Goal: Communication & Community: Answer question/provide support

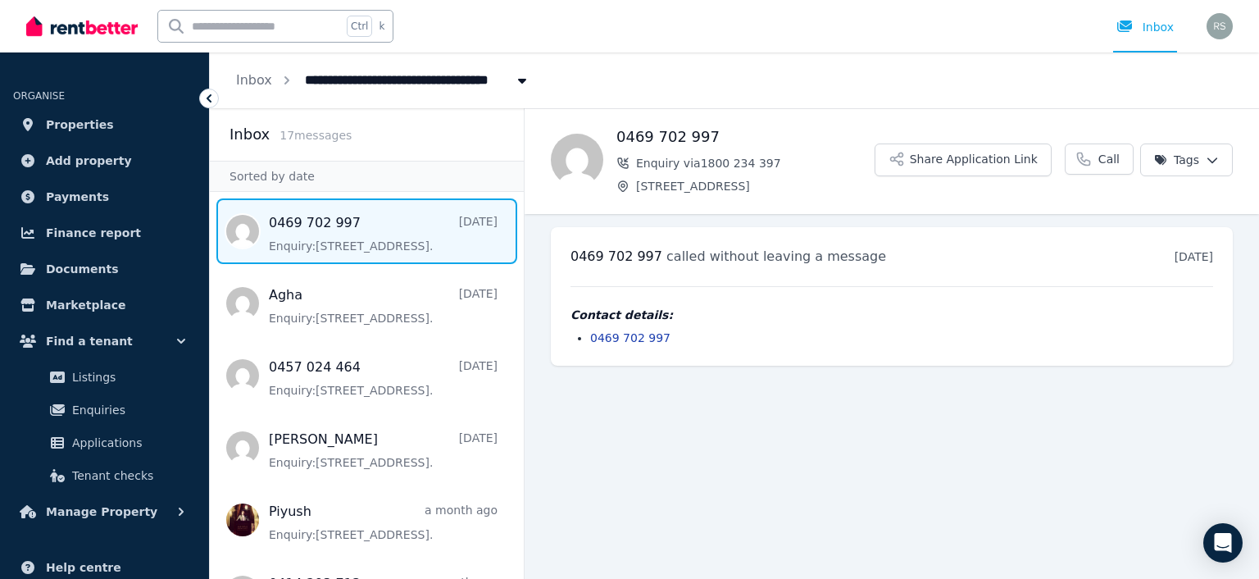
click at [357, 230] on span "Message list" at bounding box center [367, 231] width 314 height 66
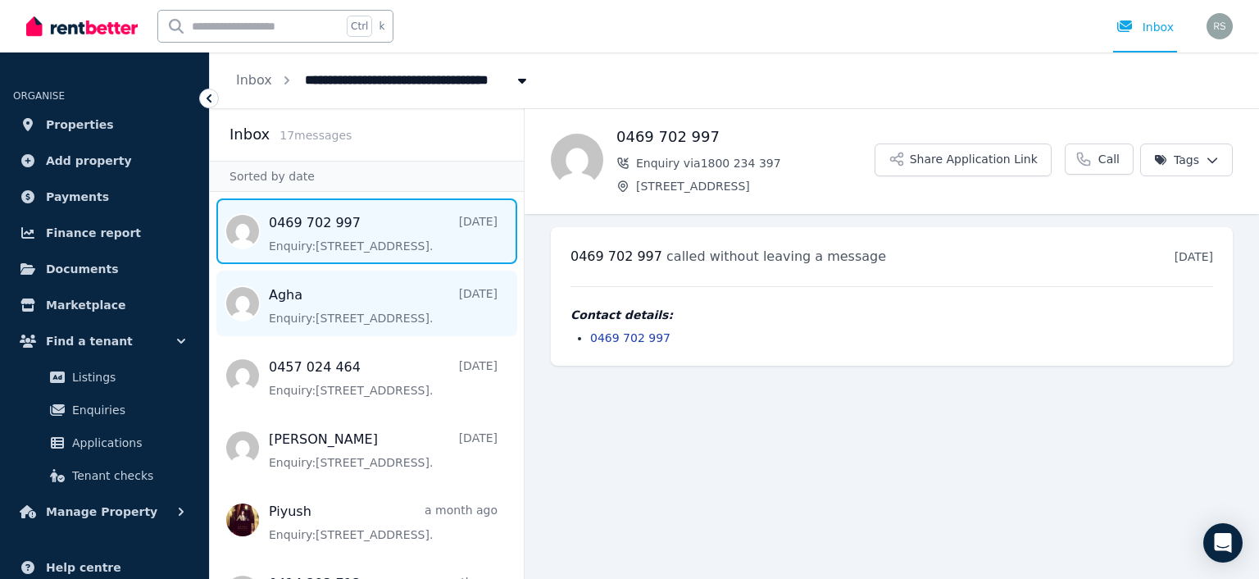
scroll to position [82, 0]
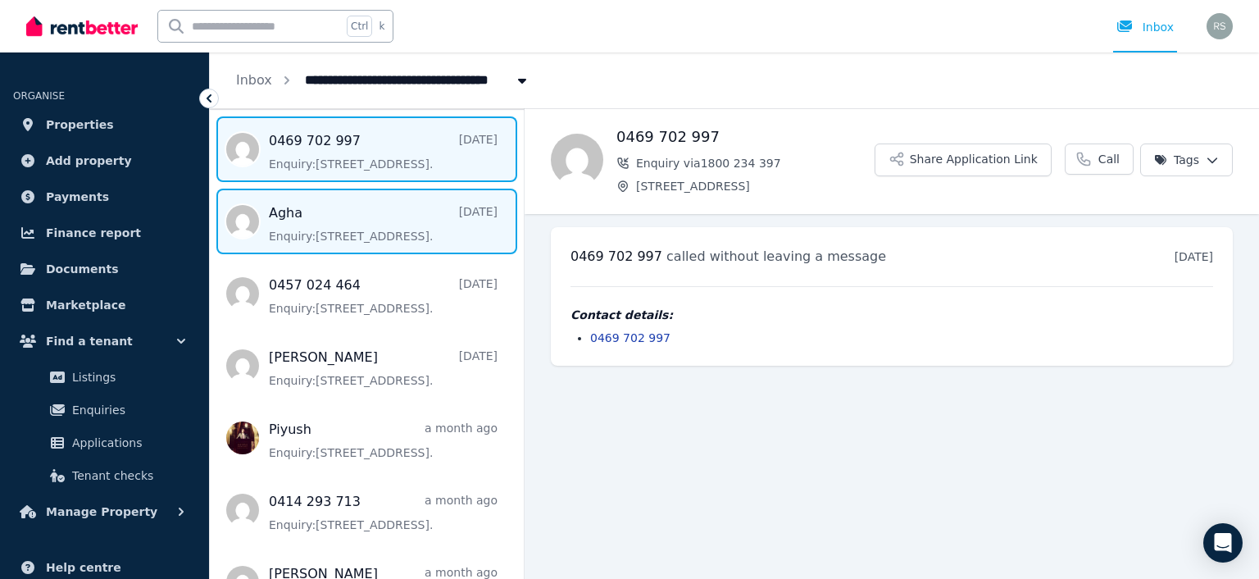
click at [337, 223] on span "Message list" at bounding box center [367, 222] width 314 height 66
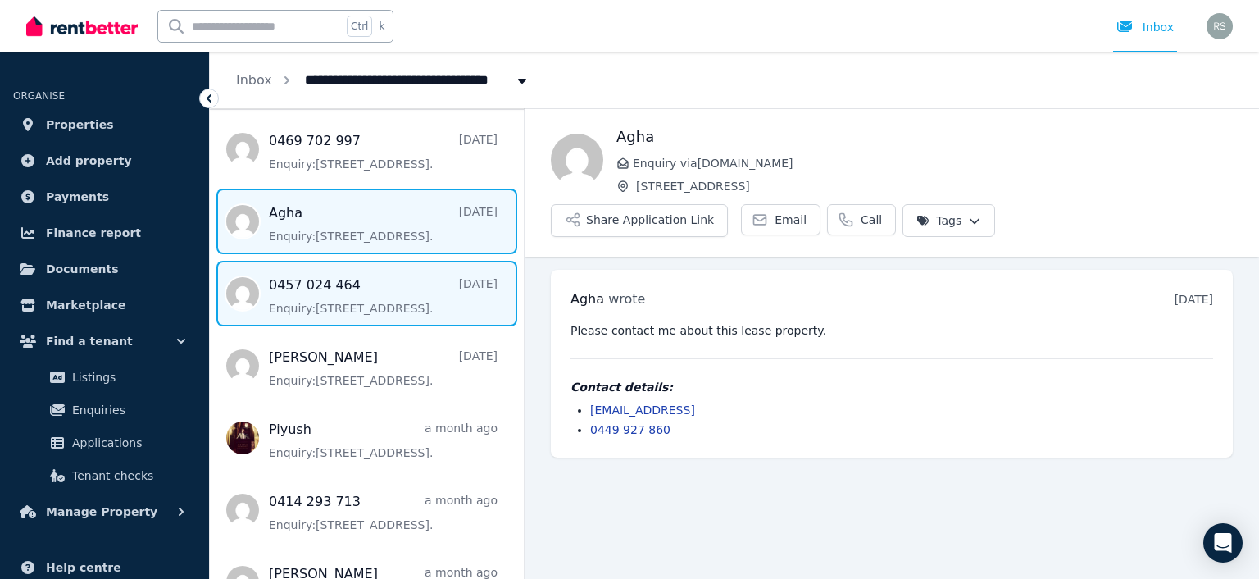
click at [374, 302] on span "Message list" at bounding box center [367, 294] width 314 height 66
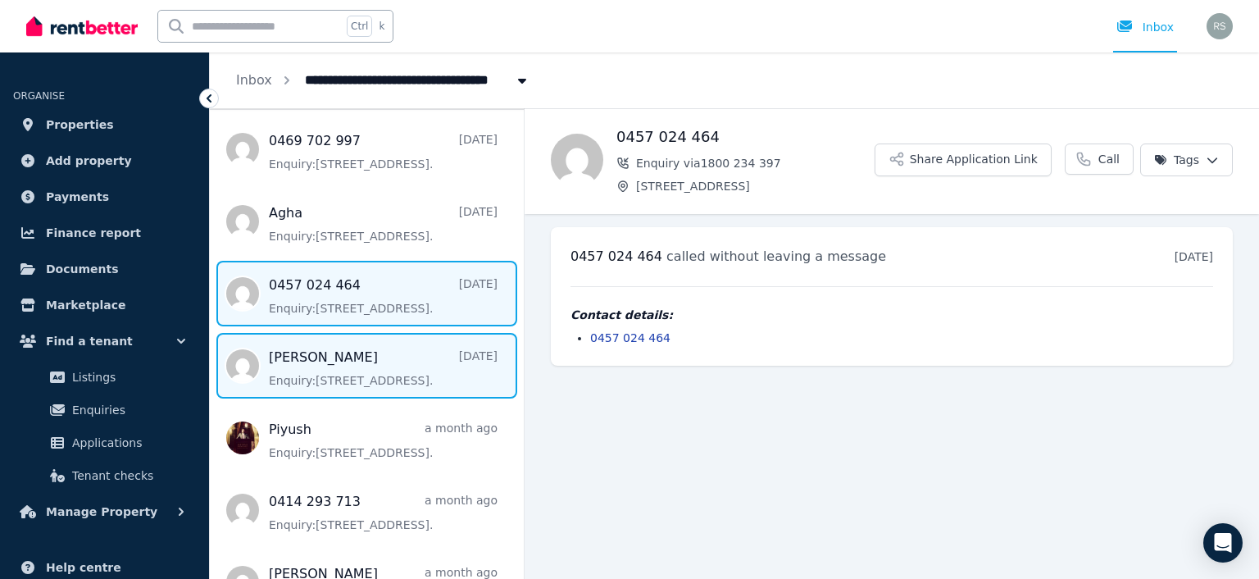
click at [404, 378] on span "Message list" at bounding box center [367, 366] width 314 height 66
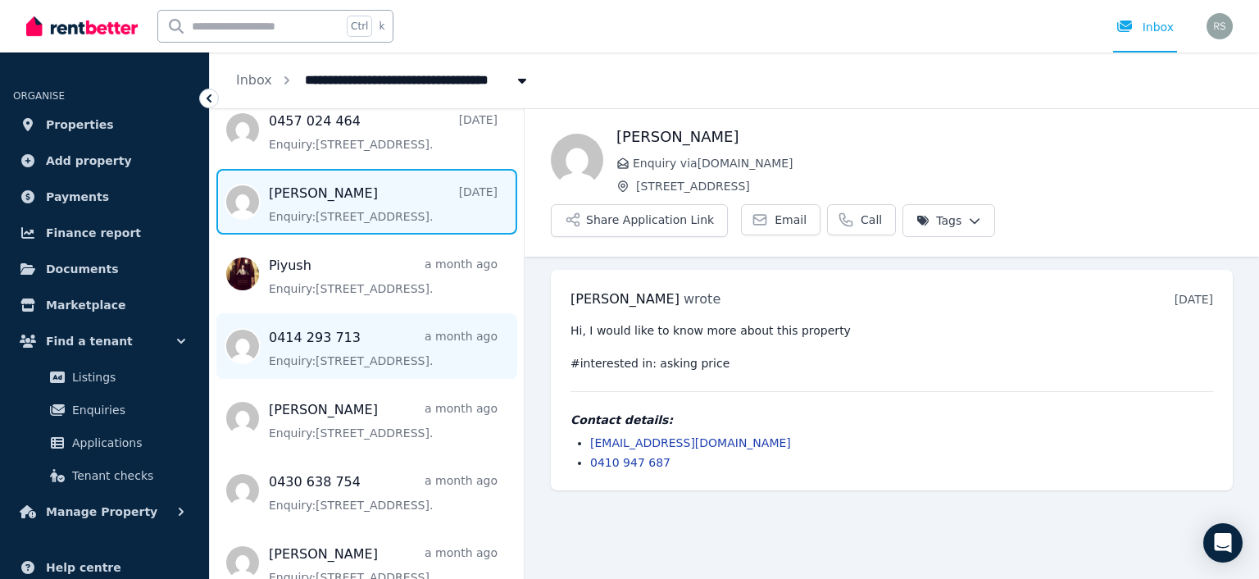
scroll to position [328, 0]
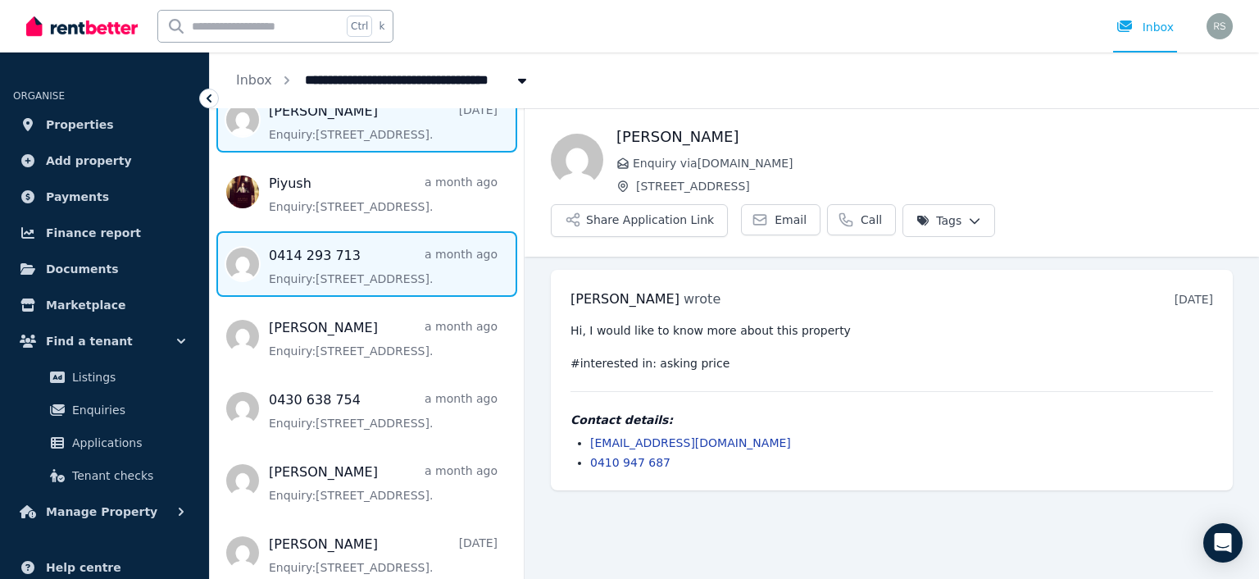
click at [325, 275] on span "Message list" at bounding box center [367, 264] width 314 height 66
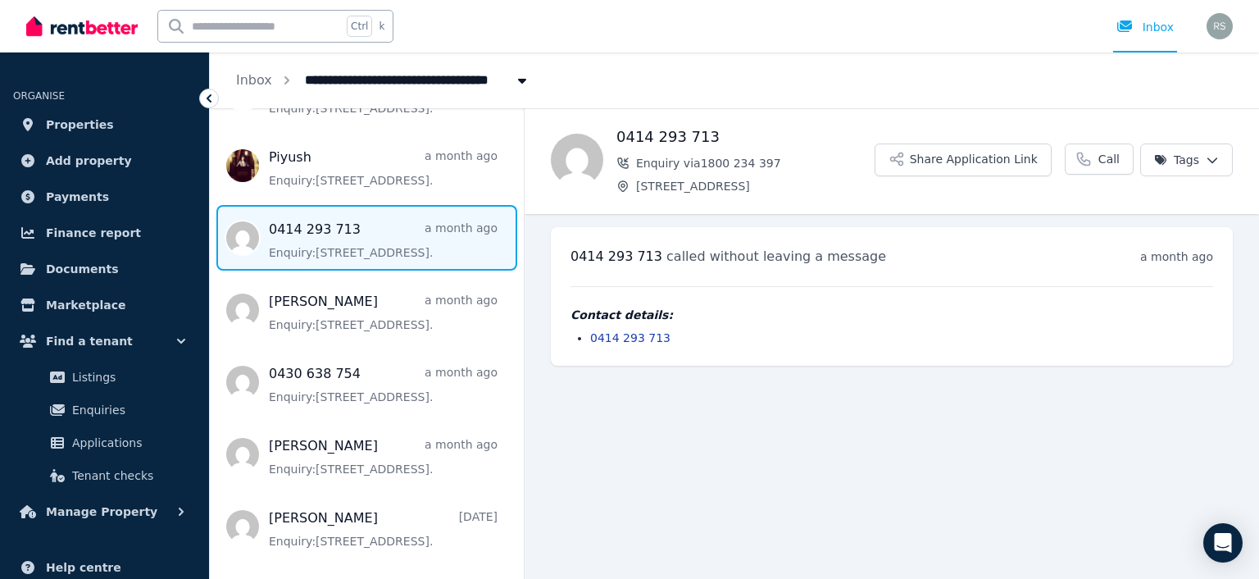
scroll to position [328, 0]
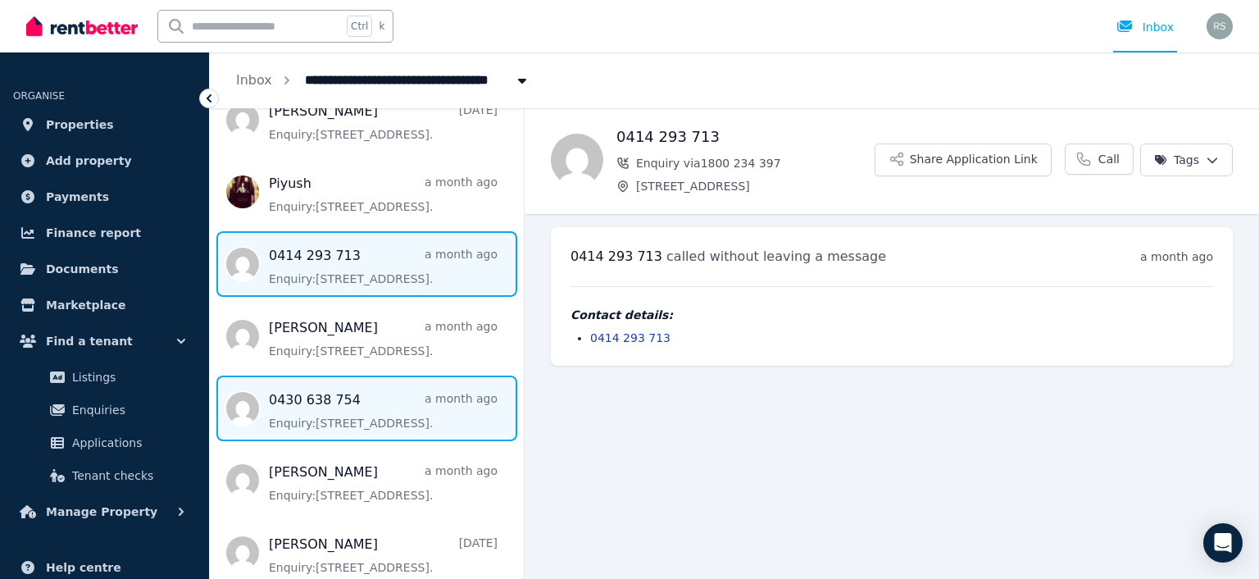
click at [375, 394] on span "Message list" at bounding box center [367, 408] width 314 height 66
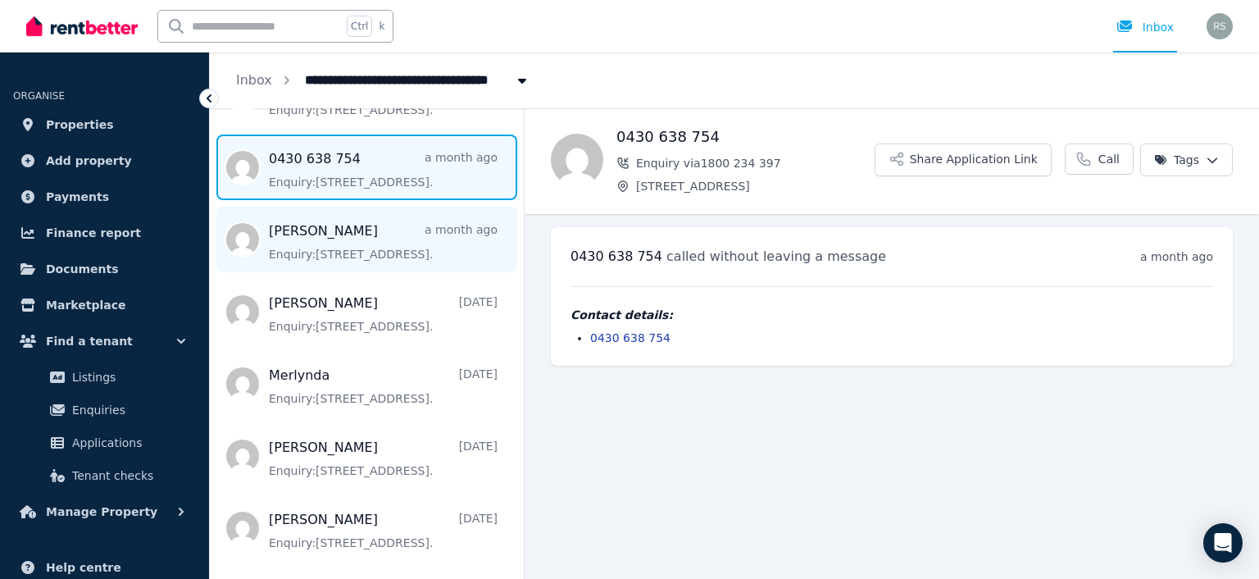
scroll to position [574, 0]
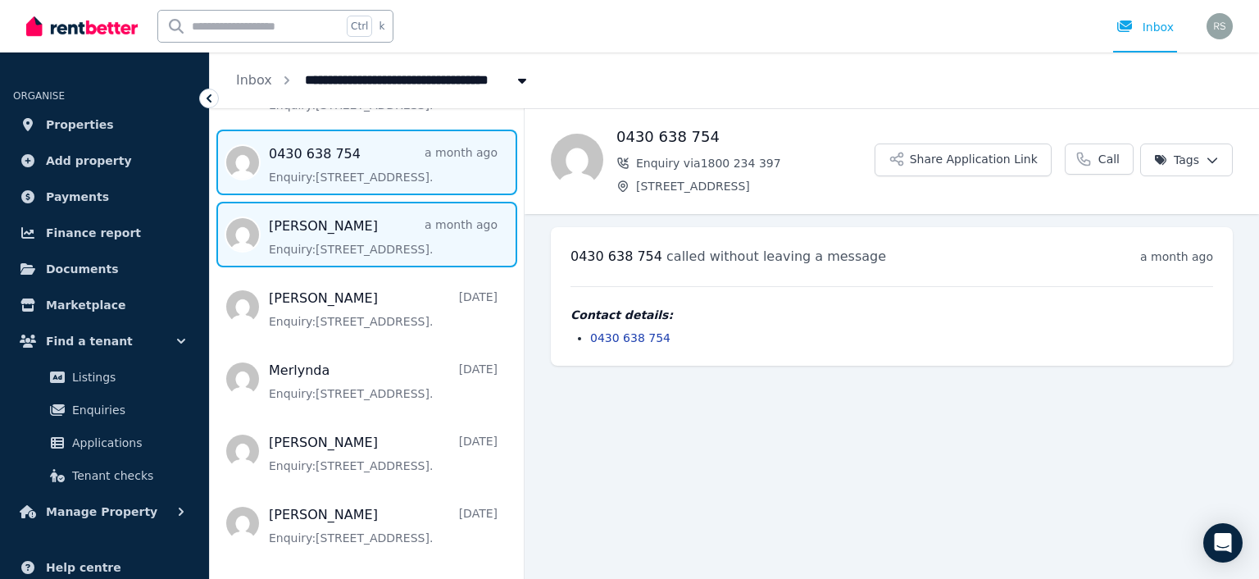
click at [334, 235] on span "Message list" at bounding box center [367, 235] width 314 height 66
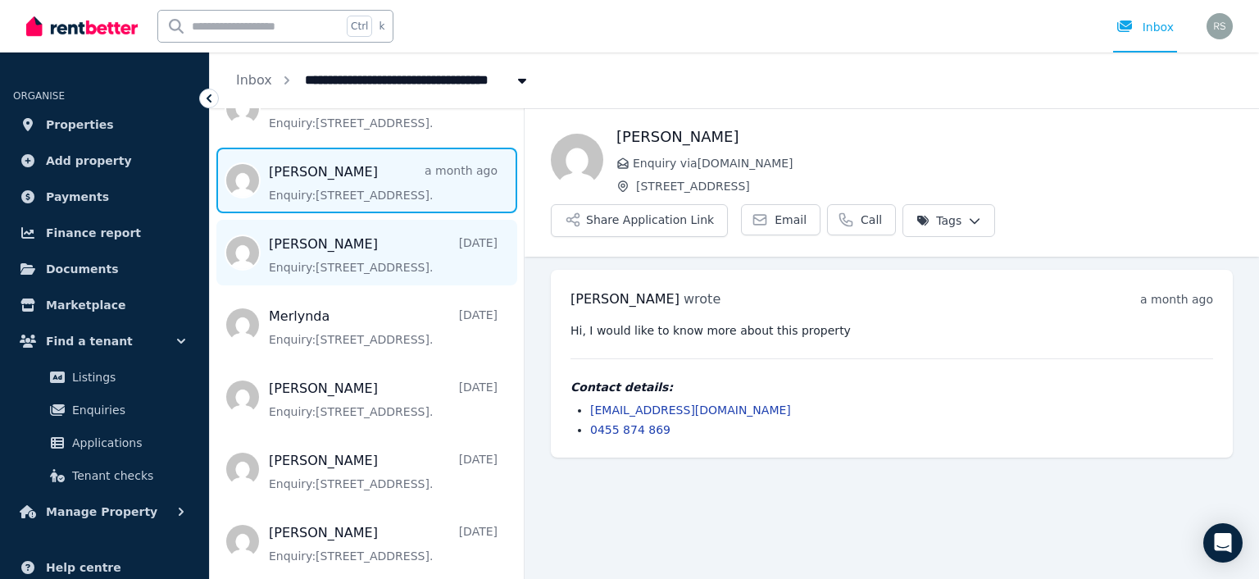
scroll to position [656, 0]
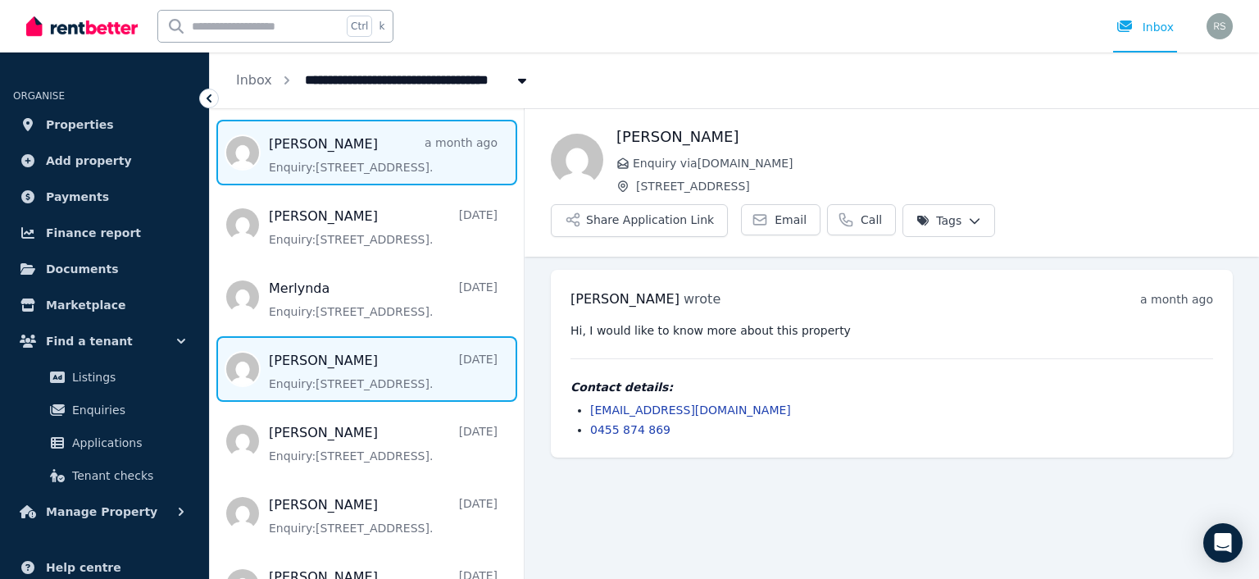
click at [357, 377] on span "Message list" at bounding box center [367, 369] width 314 height 66
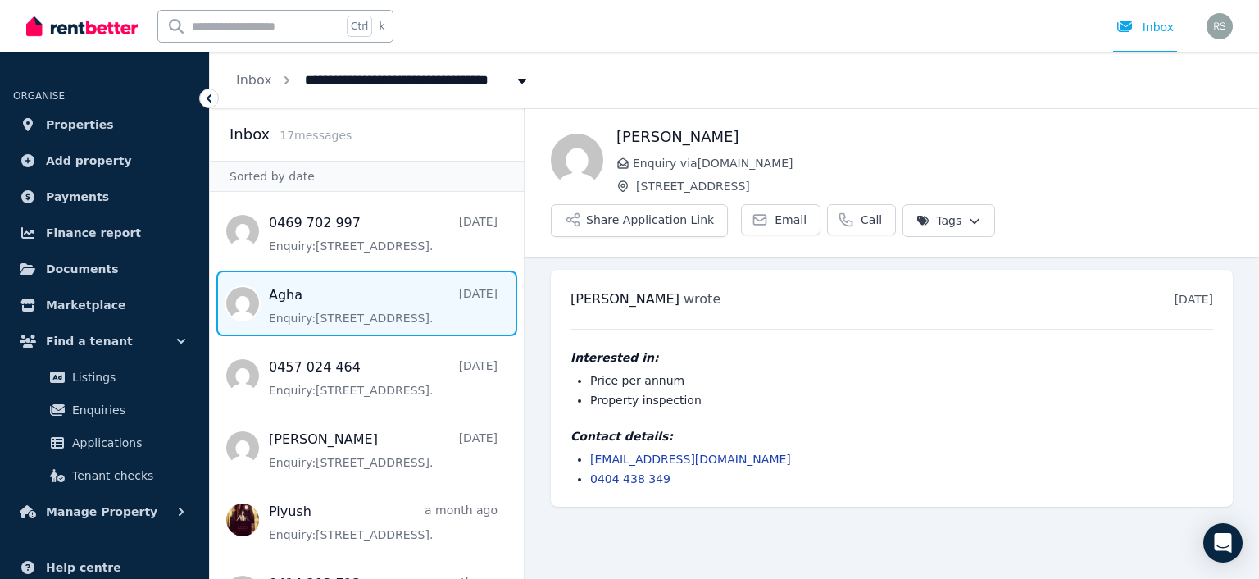
click at [393, 307] on span "Message list" at bounding box center [367, 303] width 314 height 66
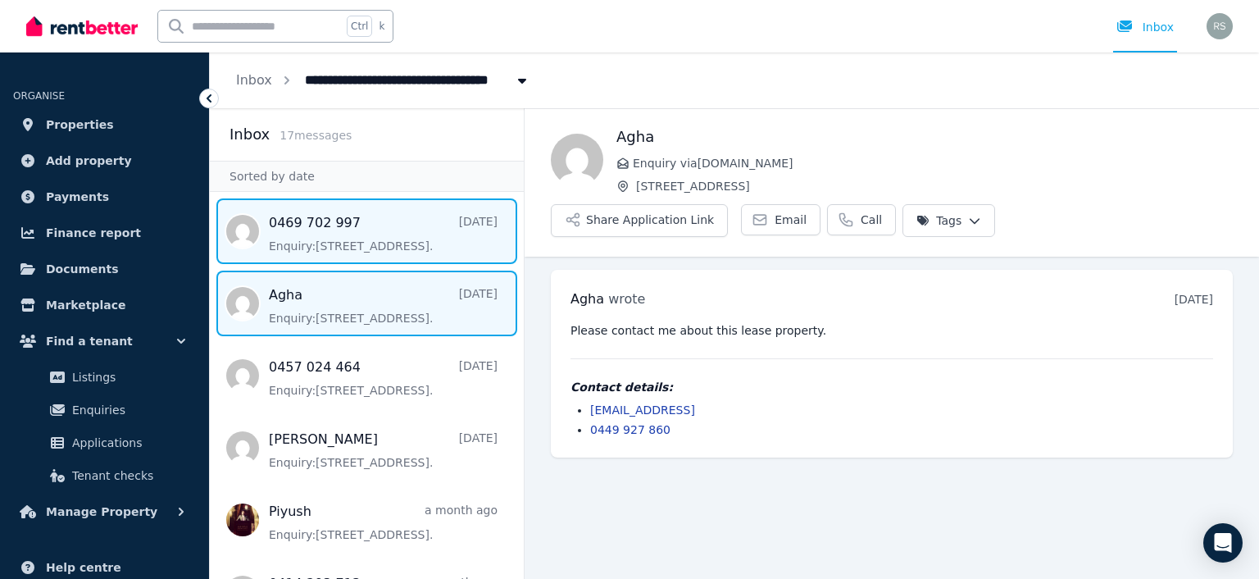
click at [361, 230] on span "Message list" at bounding box center [367, 231] width 314 height 66
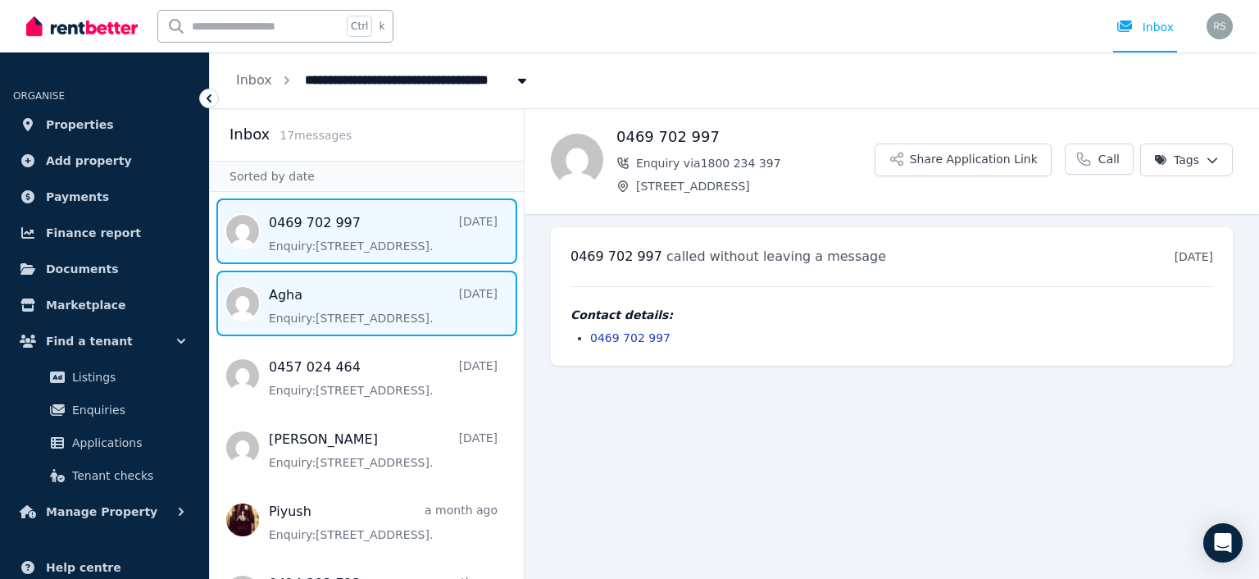
click at [389, 311] on span "Message list" at bounding box center [367, 303] width 314 height 66
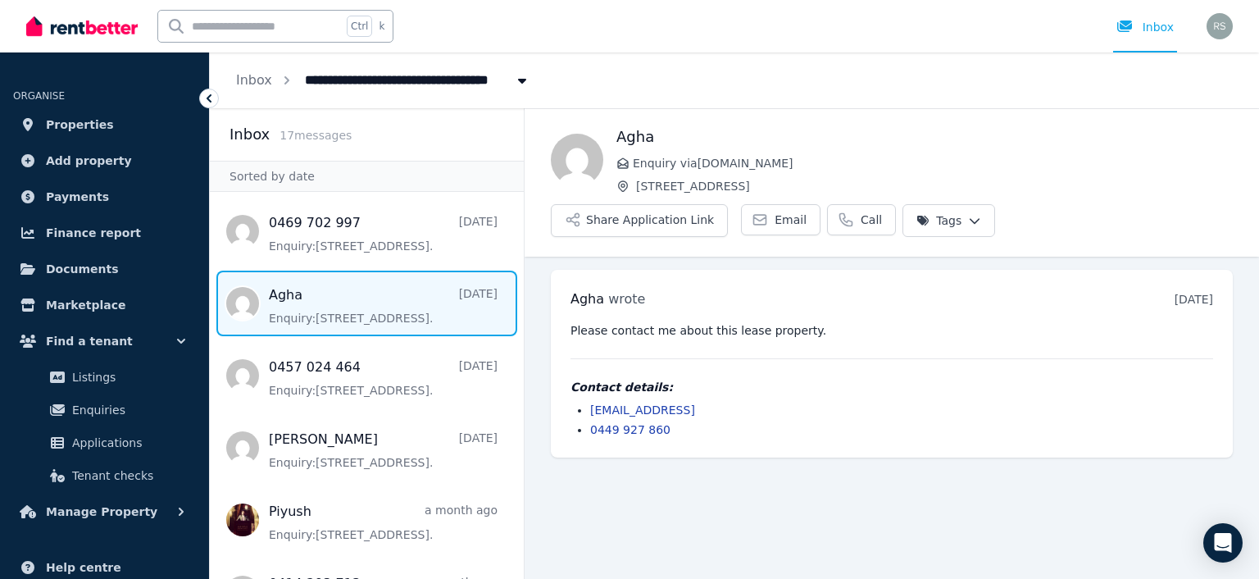
scroll to position [82, 0]
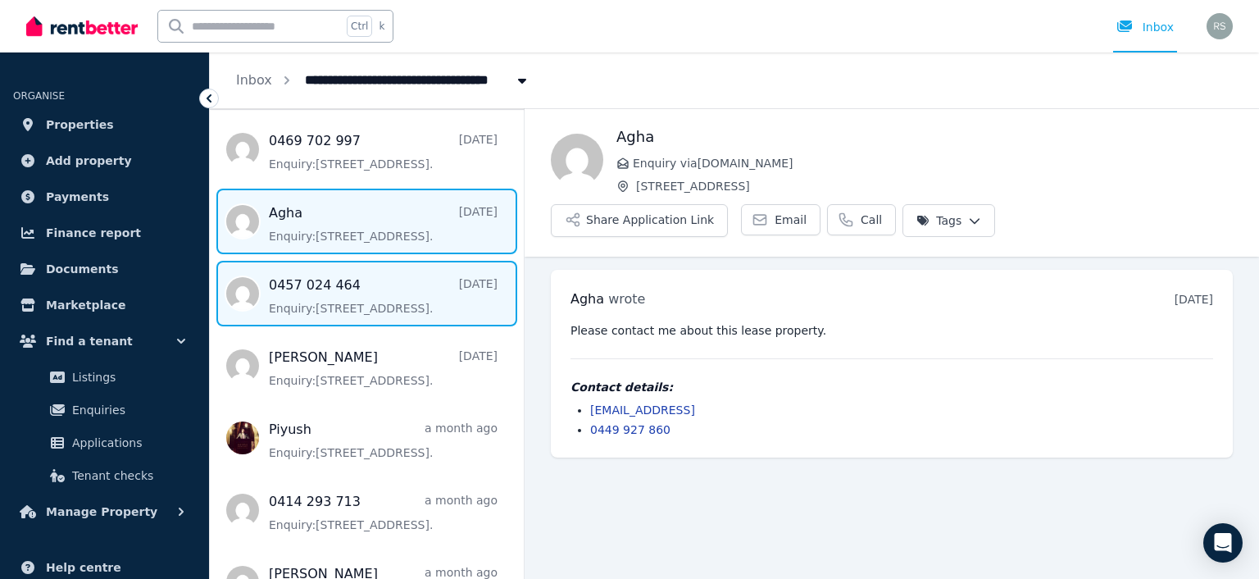
click at [379, 298] on span "Message list" at bounding box center [367, 294] width 314 height 66
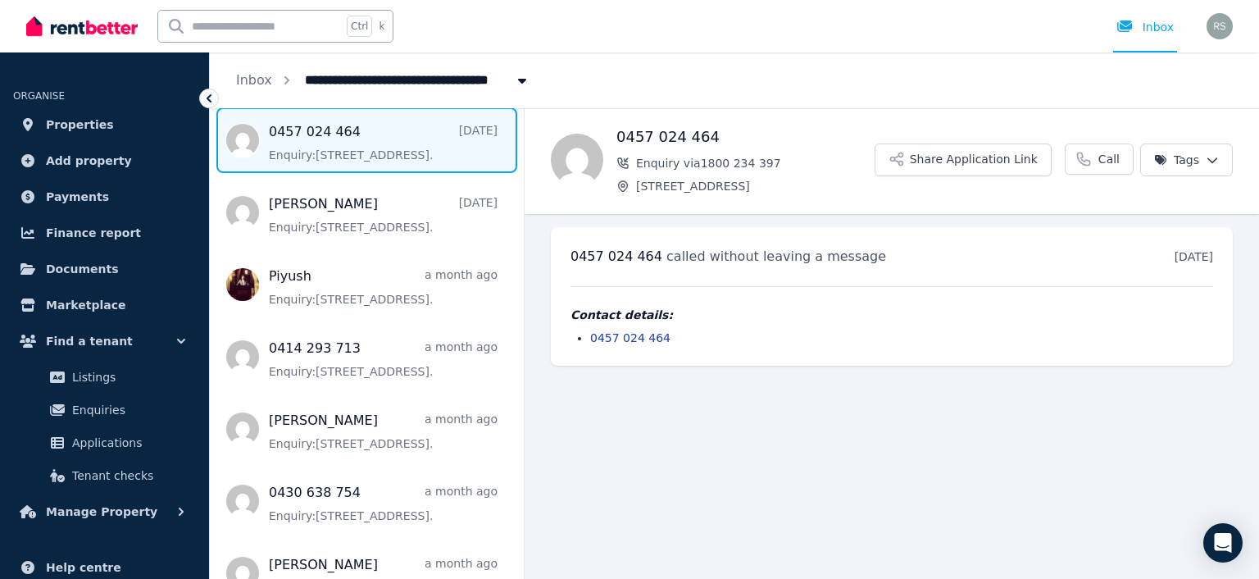
scroll to position [246, 0]
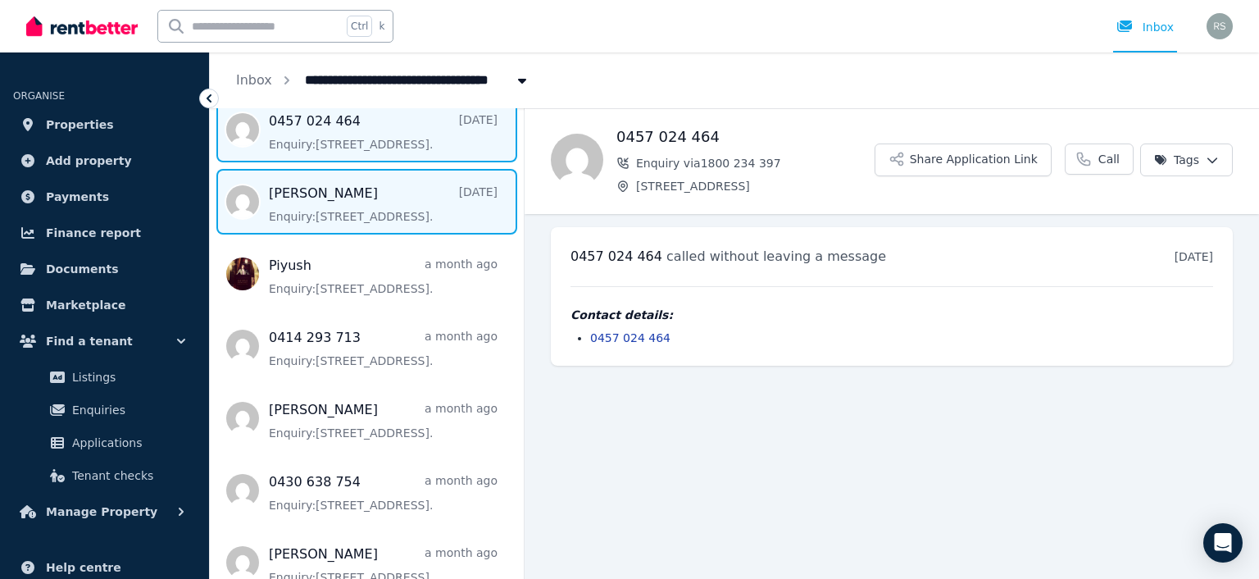
click at [370, 209] on span "Message list" at bounding box center [367, 202] width 314 height 66
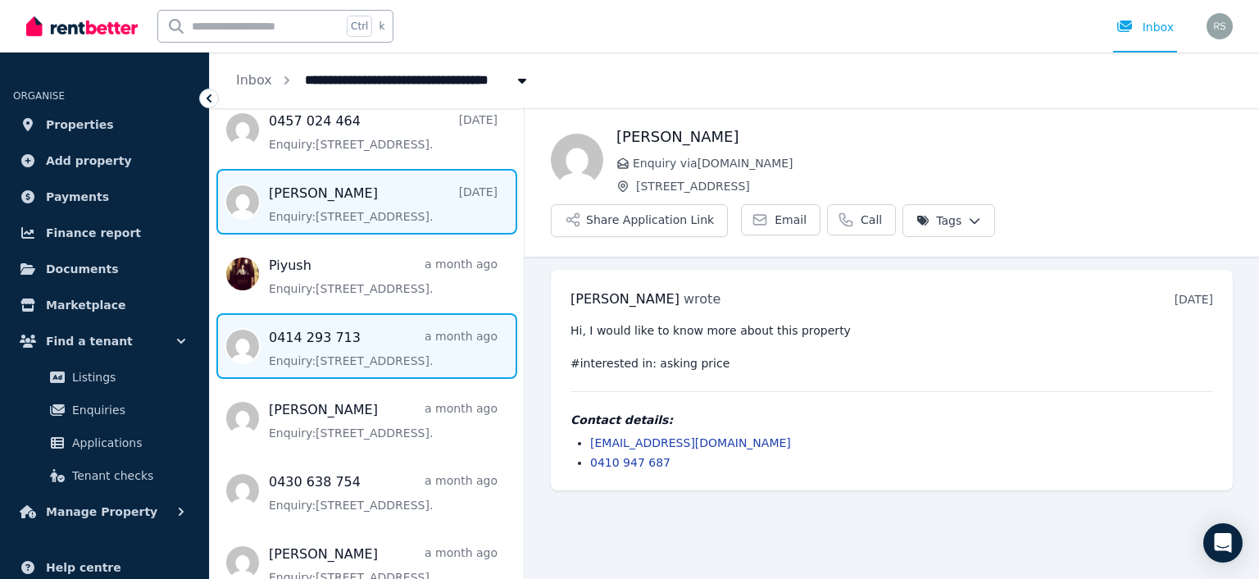
click at [362, 336] on span "Message list" at bounding box center [367, 346] width 314 height 66
